Goal: Find contact information: Find contact information

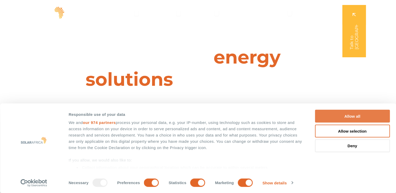
click at [348, 117] on button "Allow all" at bounding box center [352, 116] width 75 height 13
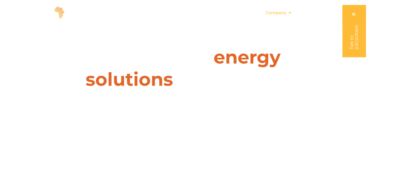
click at [289, 12] on icon "Menu" at bounding box center [290, 13] width 4 height 4
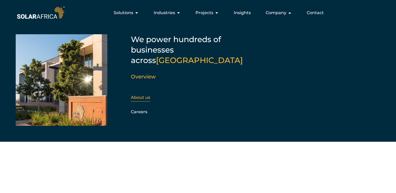
click at [137, 95] on link "About us" at bounding box center [140, 97] width 19 height 5
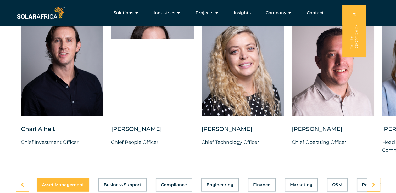
scroll to position [1341, 0]
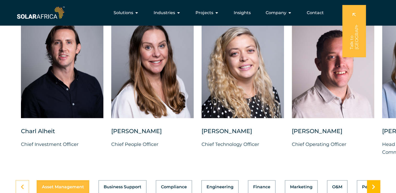
click at [373, 185] on icon at bounding box center [373, 187] width 3 height 5
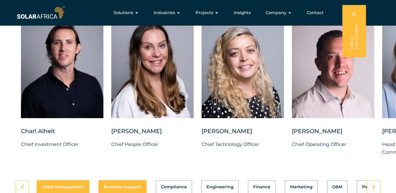
click at [71, 185] on span "Asset Management" at bounding box center [63, 187] width 42 height 4
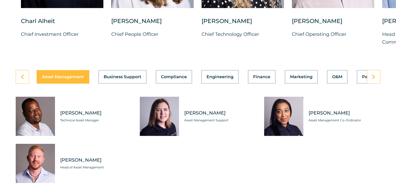
scroll to position [1456, 0]
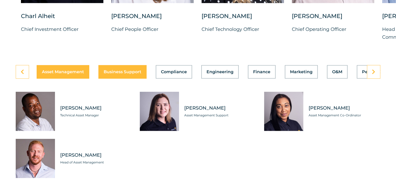
click at [114, 70] on span "Business Support" at bounding box center [123, 72] width 38 height 4
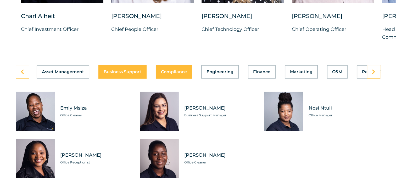
click at [174, 70] on span "Compliance" at bounding box center [174, 72] width 26 height 4
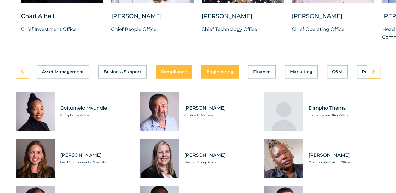
click at [210, 65] on button "Engineering" at bounding box center [219, 72] width 37 height 14
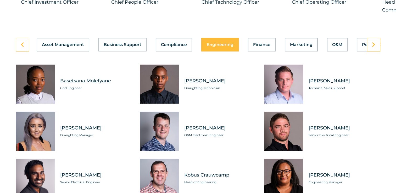
scroll to position [1488, 0]
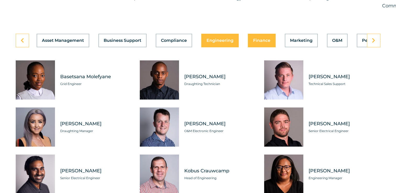
click at [261, 34] on button "Finance" at bounding box center [262, 41] width 28 height 14
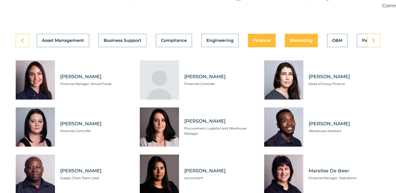
click at [296, 39] on span "Marketing" at bounding box center [301, 41] width 23 height 4
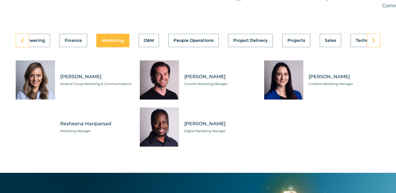
scroll to position [0, 211]
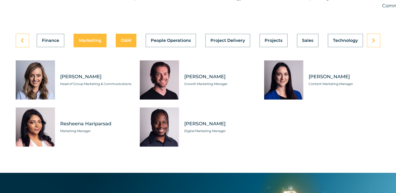
click at [124, 34] on div "Asset Management Business Support Compliance Engineering Finance Marketing O&M …" at bounding box center [198, 41] width 365 height 14
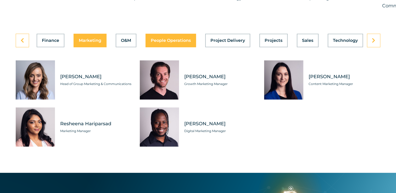
click at [164, 39] on span "People Operations" at bounding box center [171, 41] width 40 height 4
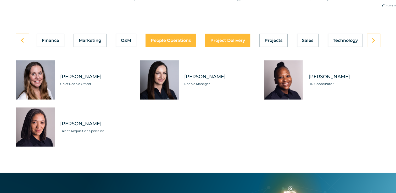
click at [220, 39] on span "Project Delivery" at bounding box center [228, 41] width 35 height 4
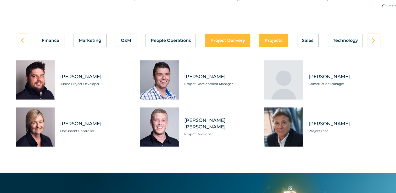
click at [269, 34] on button "Projects" at bounding box center [274, 41] width 28 height 14
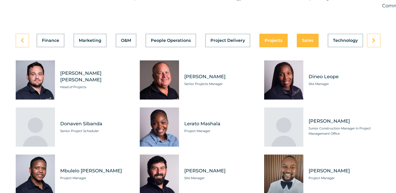
click at [302, 34] on button "Sales" at bounding box center [308, 41] width 22 height 14
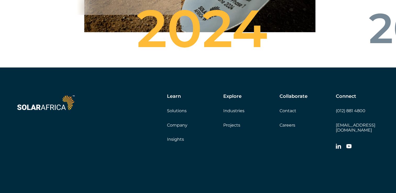
scroll to position [2030, 0]
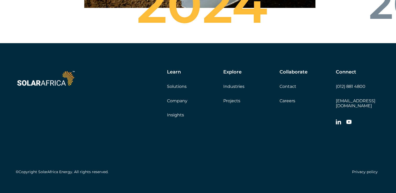
click at [287, 84] on link "Contact" at bounding box center [288, 86] width 17 height 5
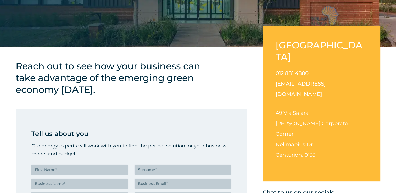
scroll to position [115, 0]
